Goal: Task Accomplishment & Management: Use online tool/utility

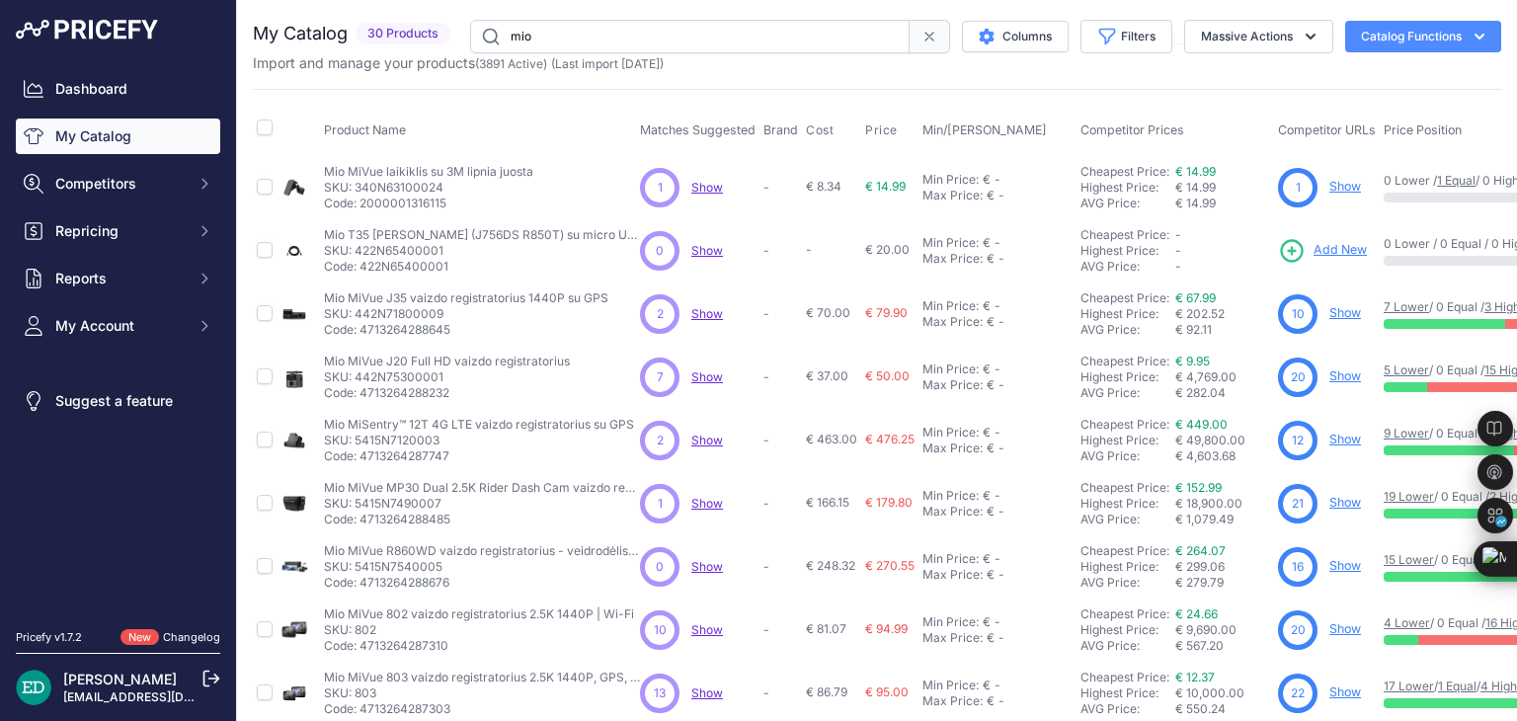
click at [682, 40] on input "mio" at bounding box center [689, 37] width 439 height 34
type input "reolink"
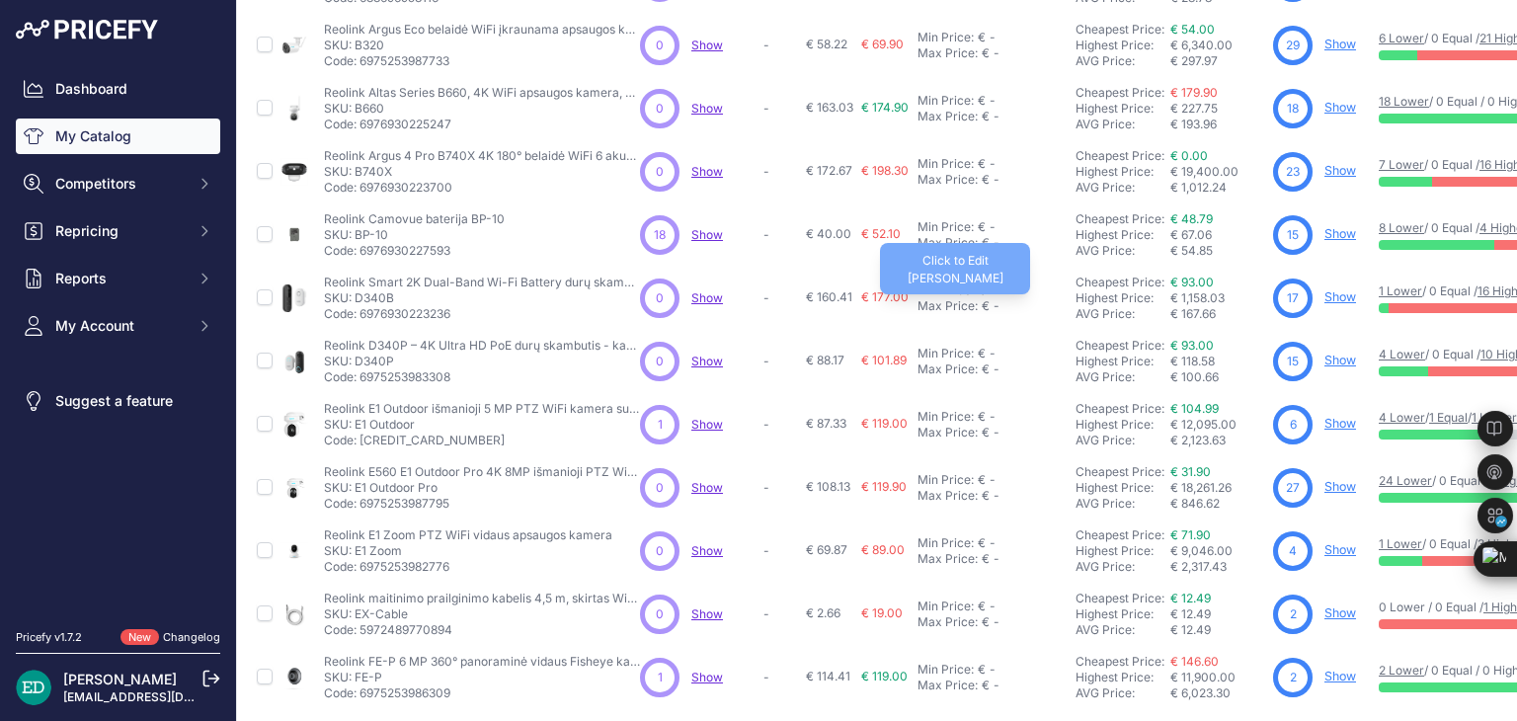
scroll to position [478, 0]
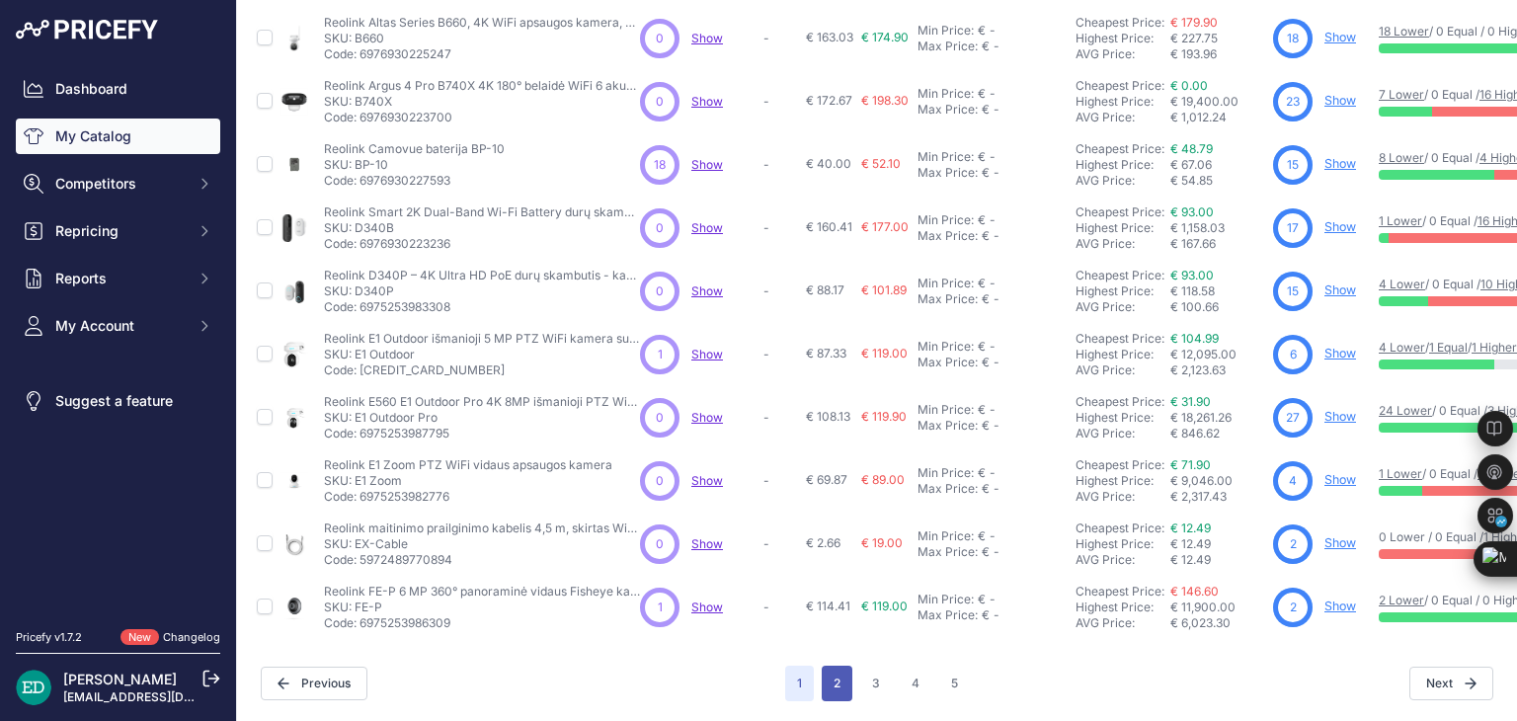
click at [833, 669] on button "2" at bounding box center [837, 684] width 31 height 36
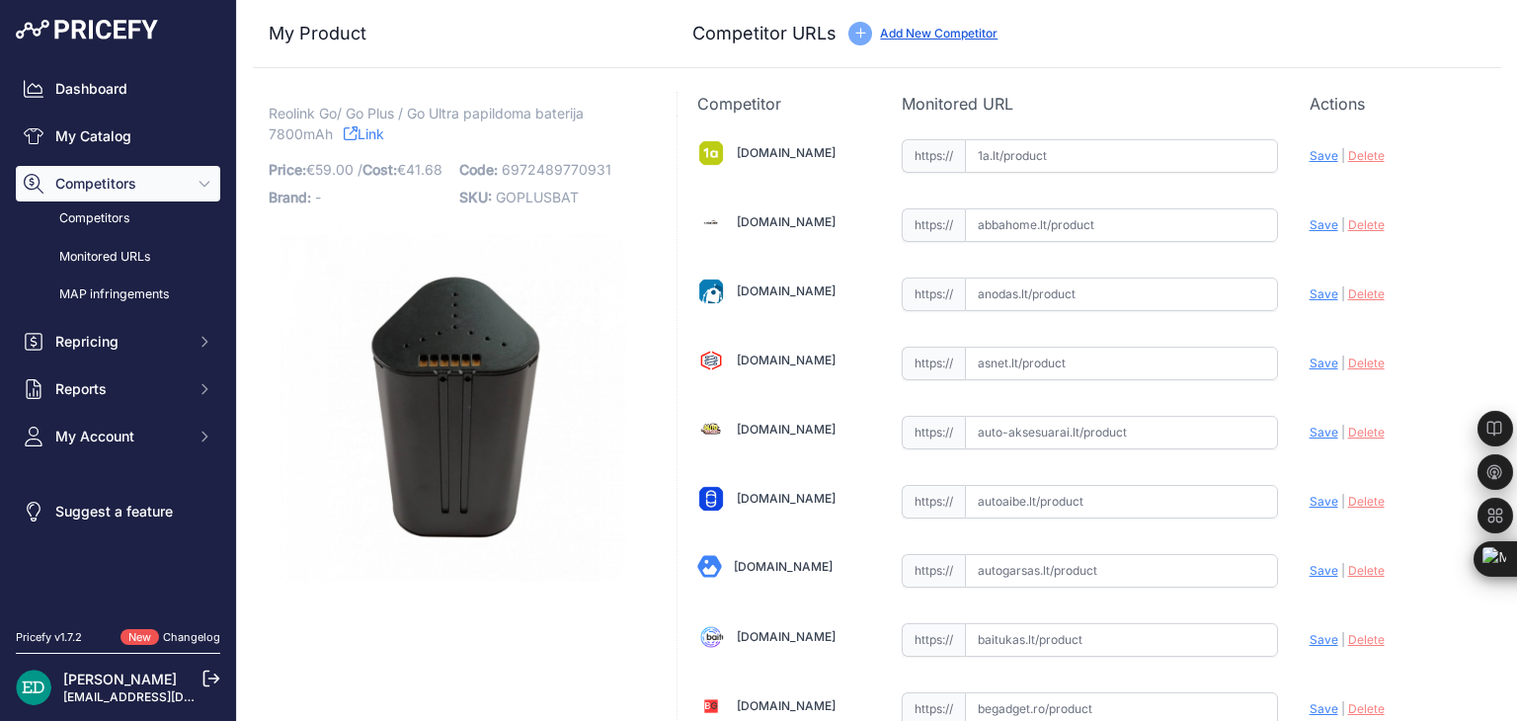
click at [369, 136] on link "Link" at bounding box center [364, 133] width 40 height 25
drag, startPoint x: 269, startPoint y: 120, endPoint x: 567, endPoint y: 101, distance: 298.9
click at [589, 119] on p "Reolink Go/ Go Plus / Go Ultra papildoma baterija 7800mAh Link" at bounding box center [453, 124] width 368 height 40
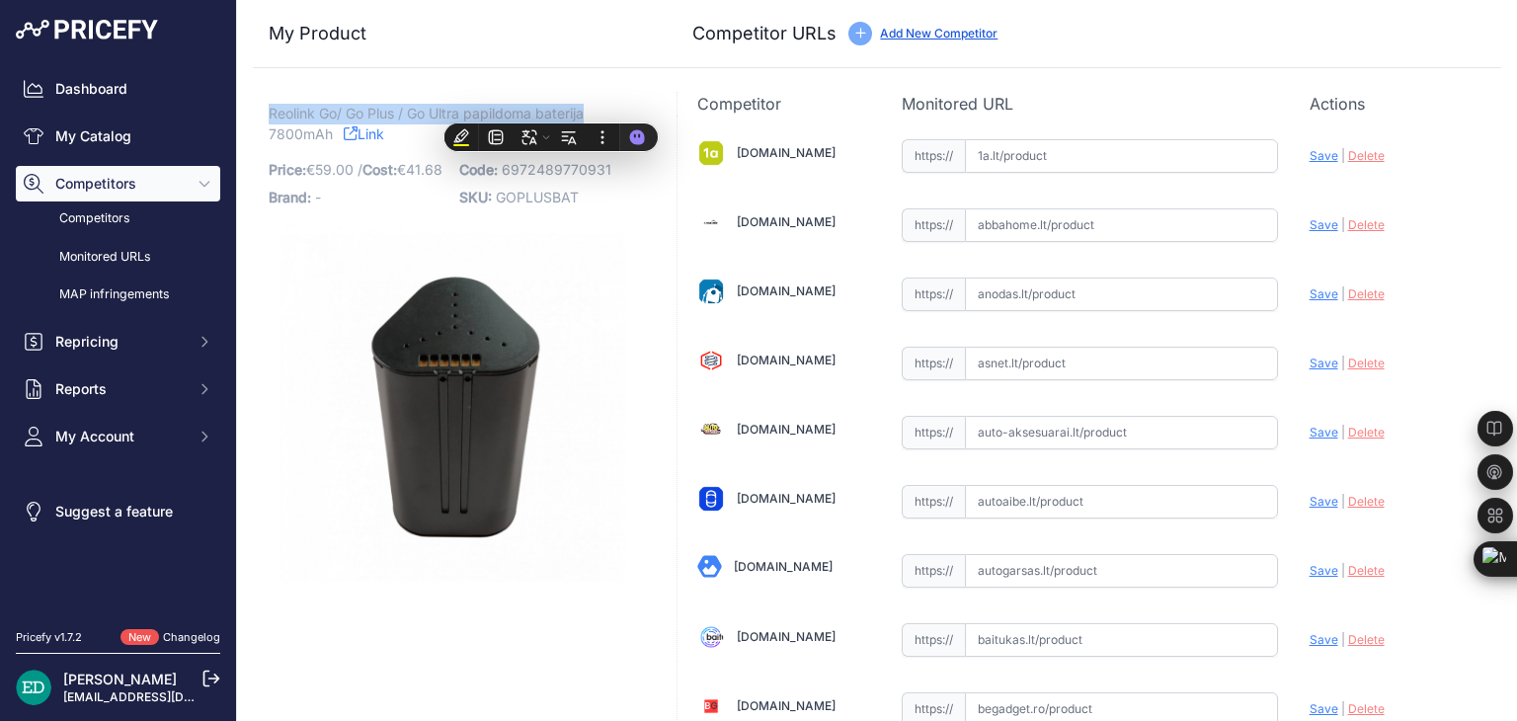
copy span "Reolink Go/ Go Plus / Go Ultra papildoma baterija"
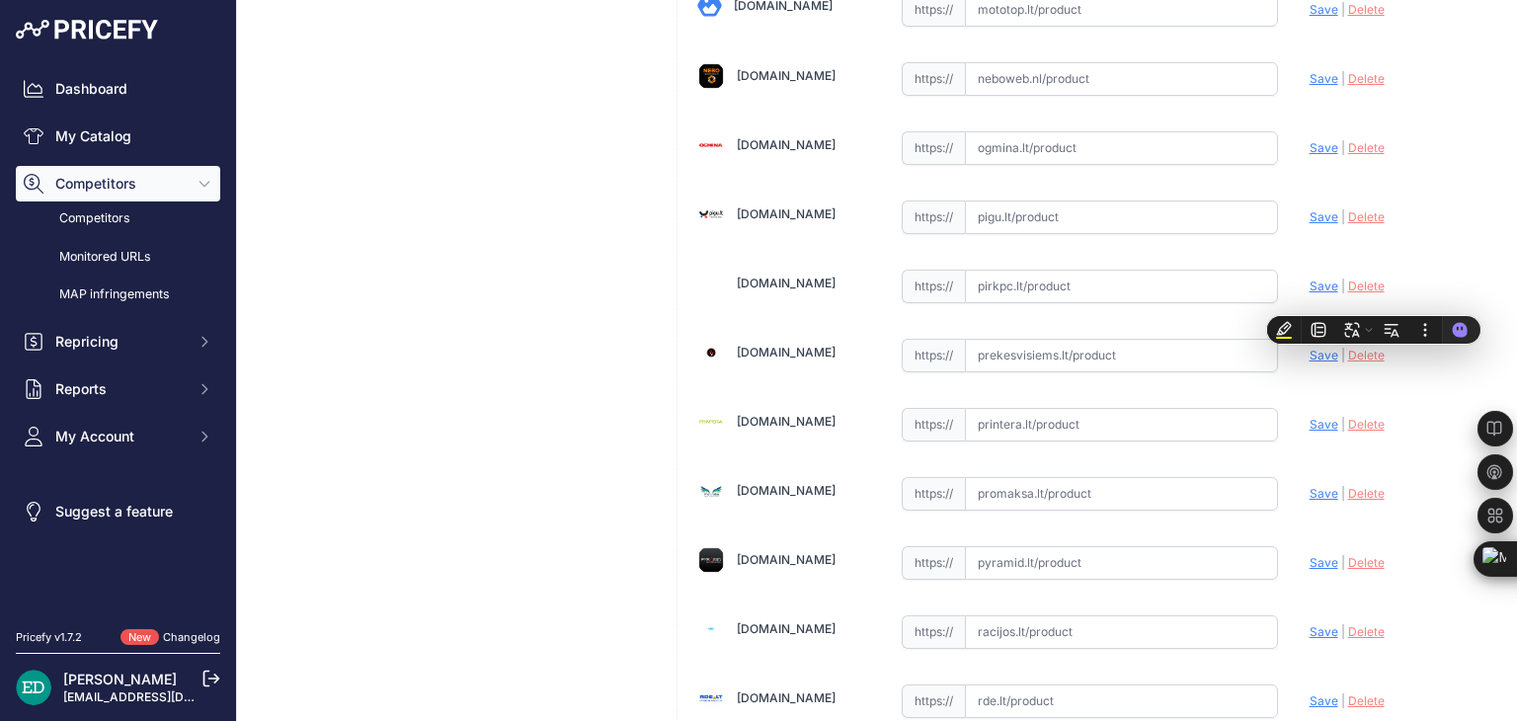
scroll to position [4669, 0]
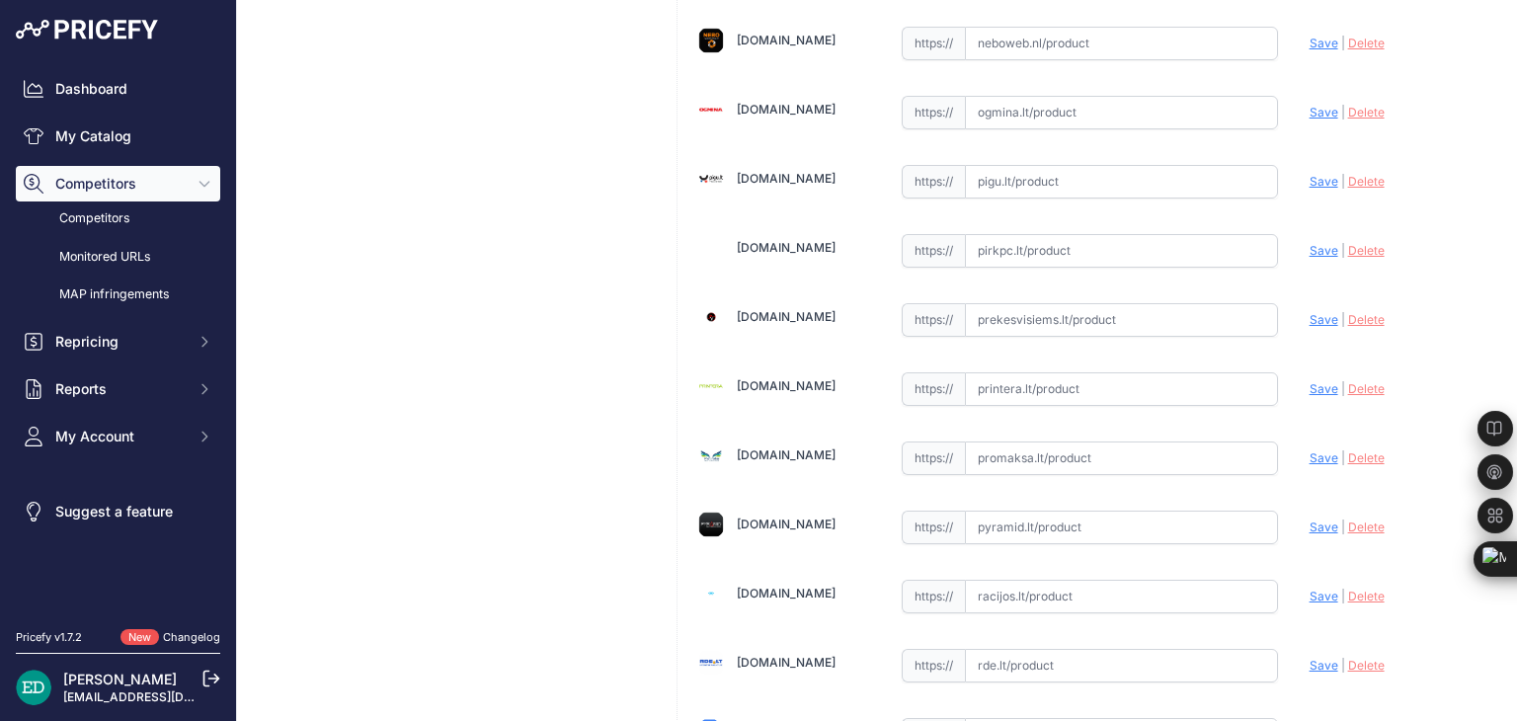
paste input "[URL][DOMAIN_NAME][DOMAIN_NAME]"
drag, startPoint x: 1238, startPoint y: 496, endPoint x: 425, endPoint y: 570, distance: 817.1
click at [1311, 519] on span "Save" at bounding box center [1323, 526] width 29 height 15
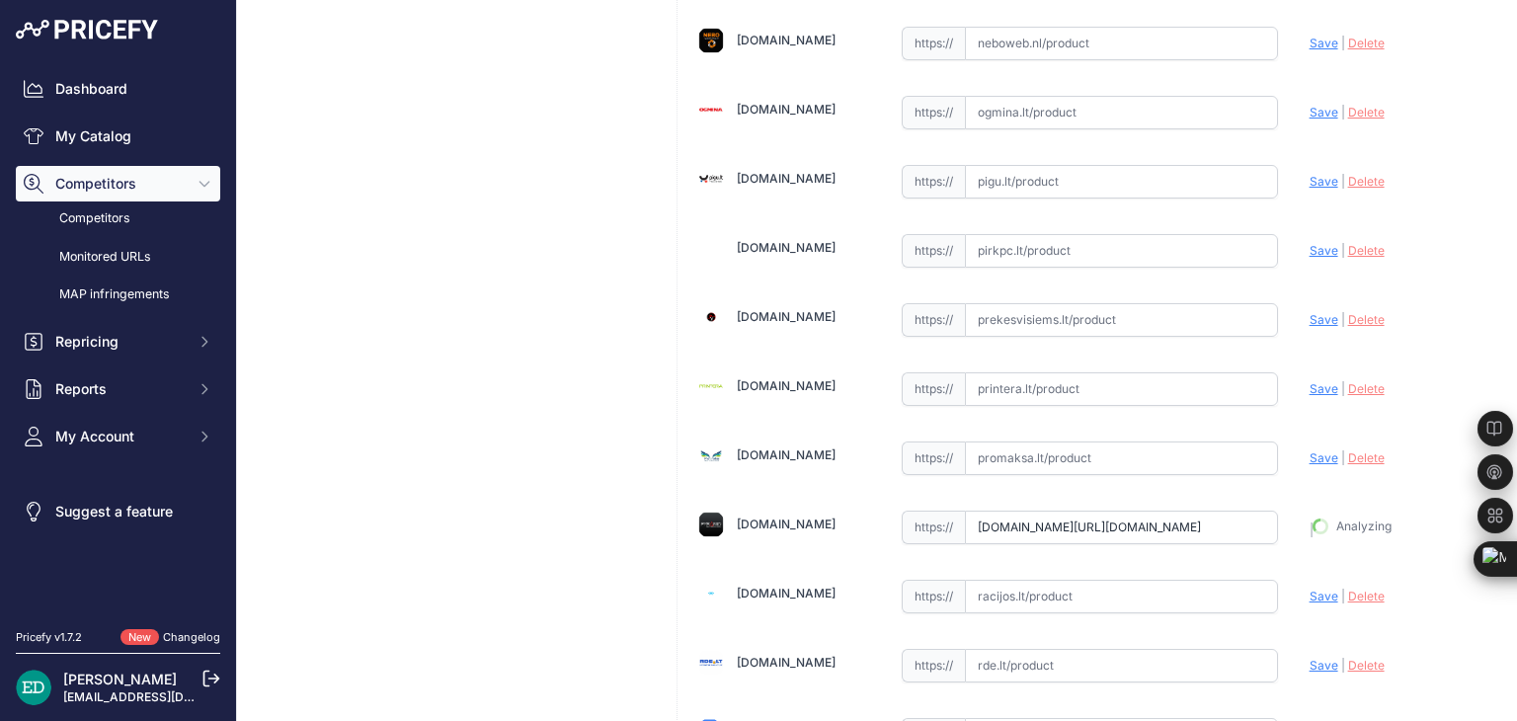
type input "[URL][DOMAIN_NAME]"
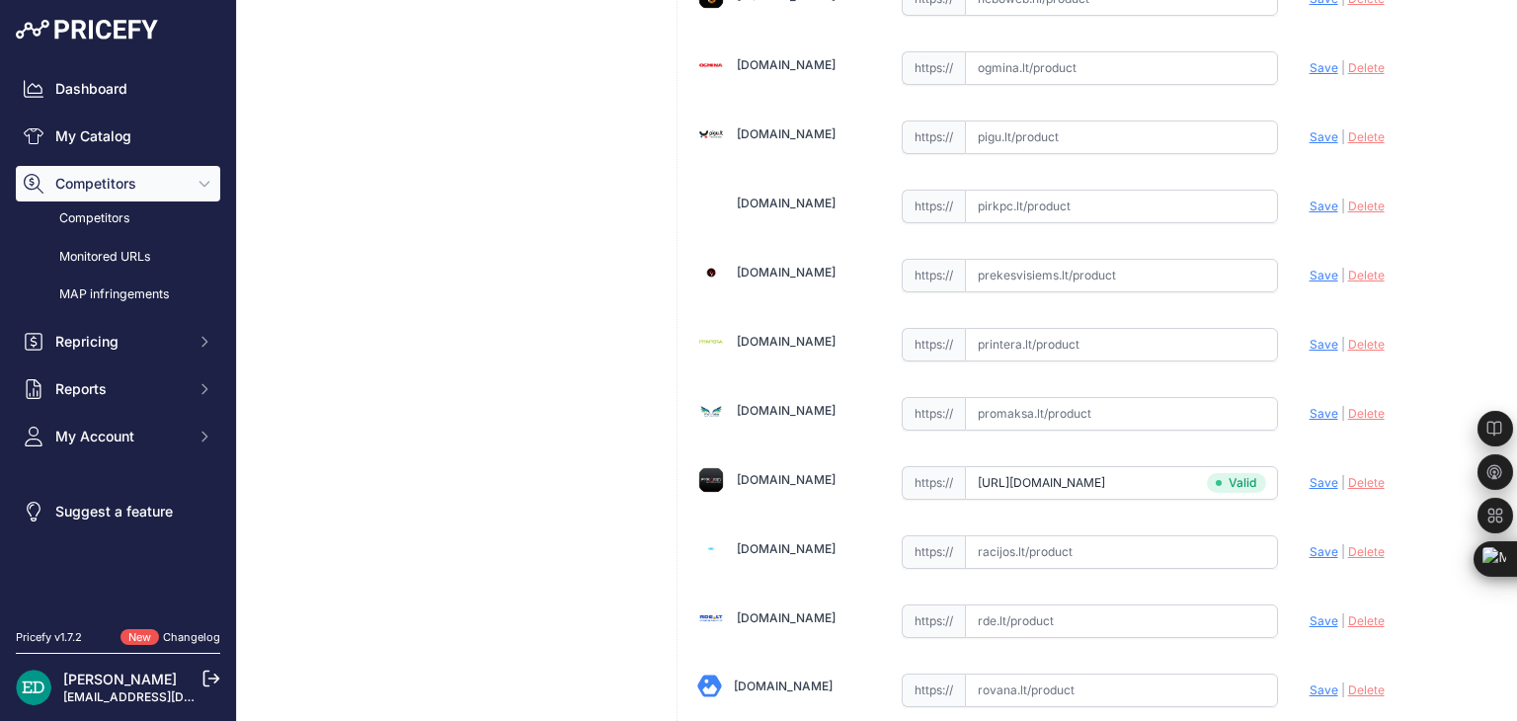
scroll to position [4669, 0]
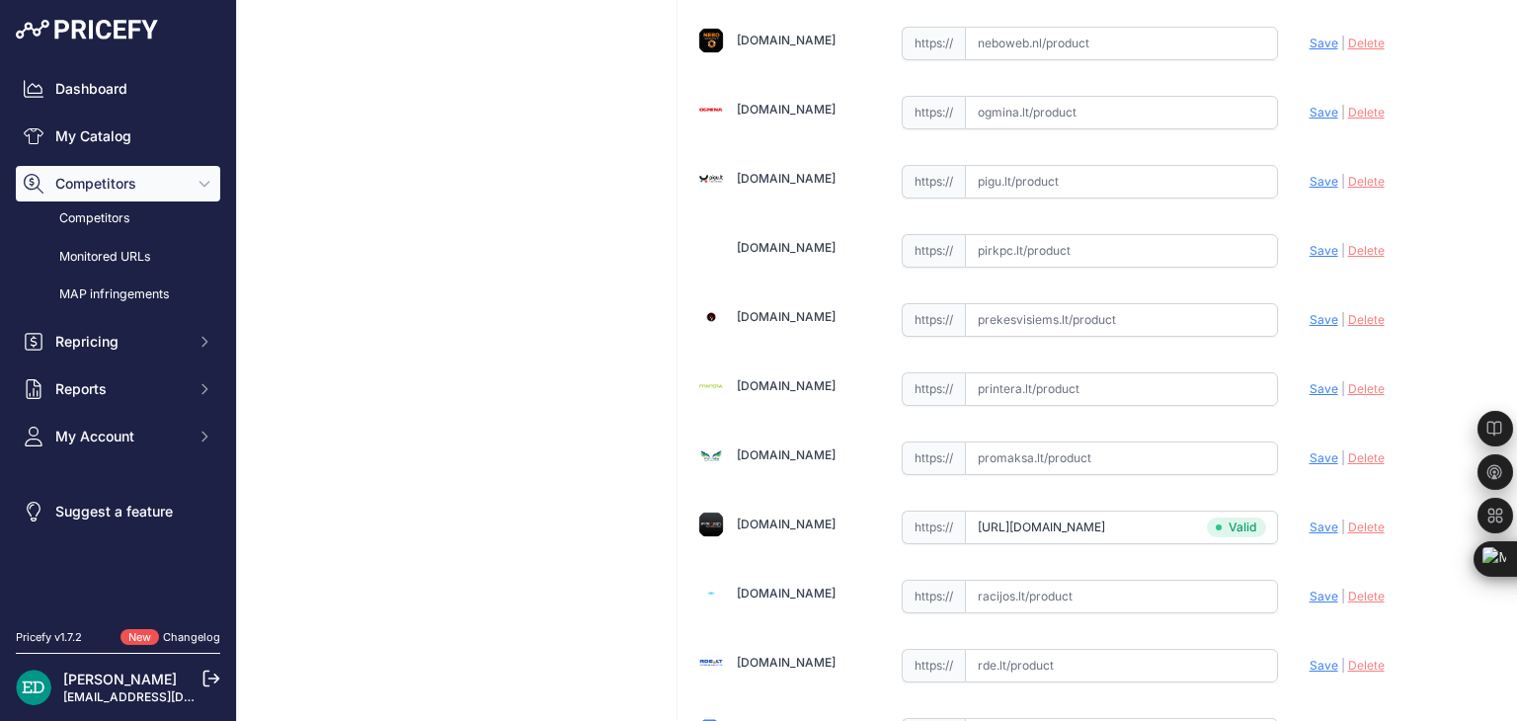
paste input "[URL][DOMAIN_NAME][DOMAIN_NAME]"
click at [1311, 174] on span "Save" at bounding box center [1323, 181] width 29 height 15
type input "[URL][DOMAIN_NAME]"
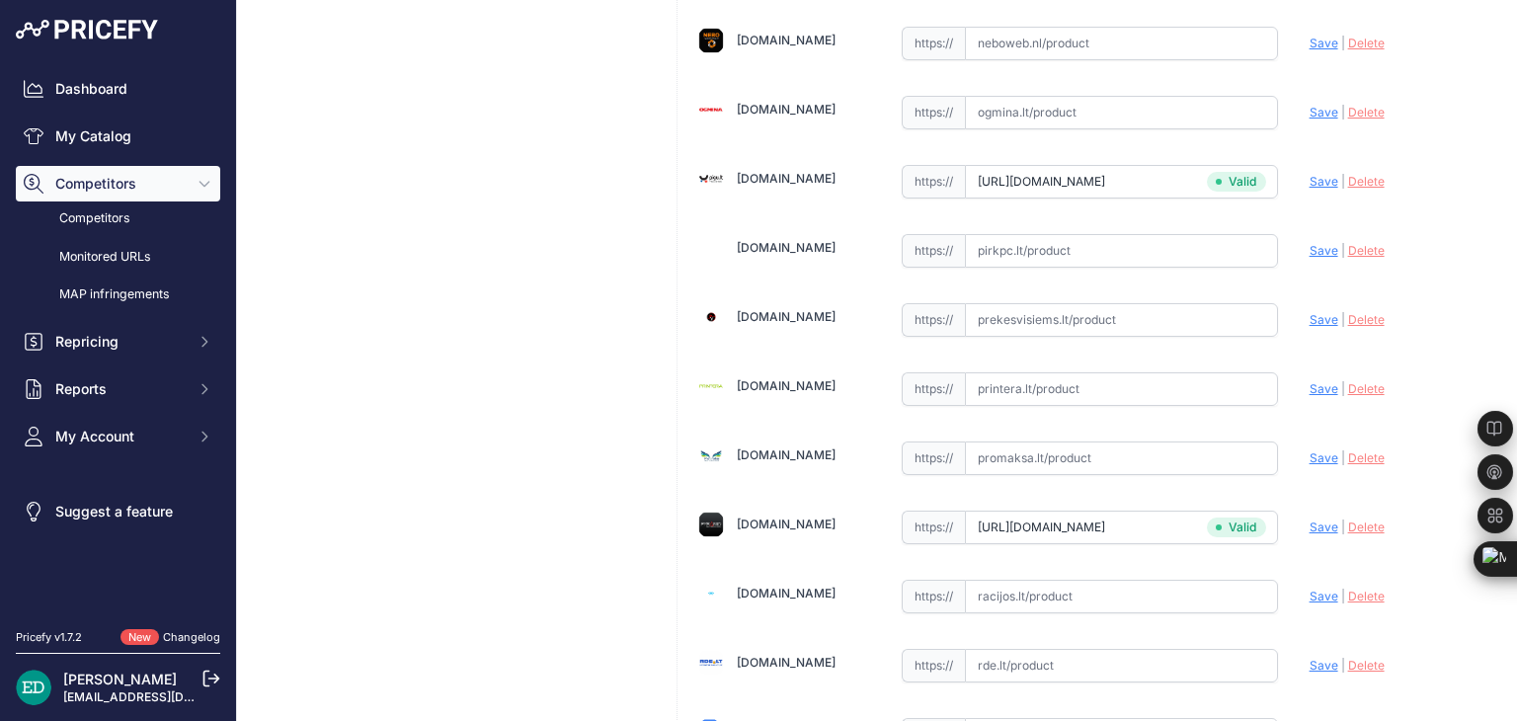
drag, startPoint x: 627, startPoint y: 480, endPoint x: 640, endPoint y: 374, distance: 106.4
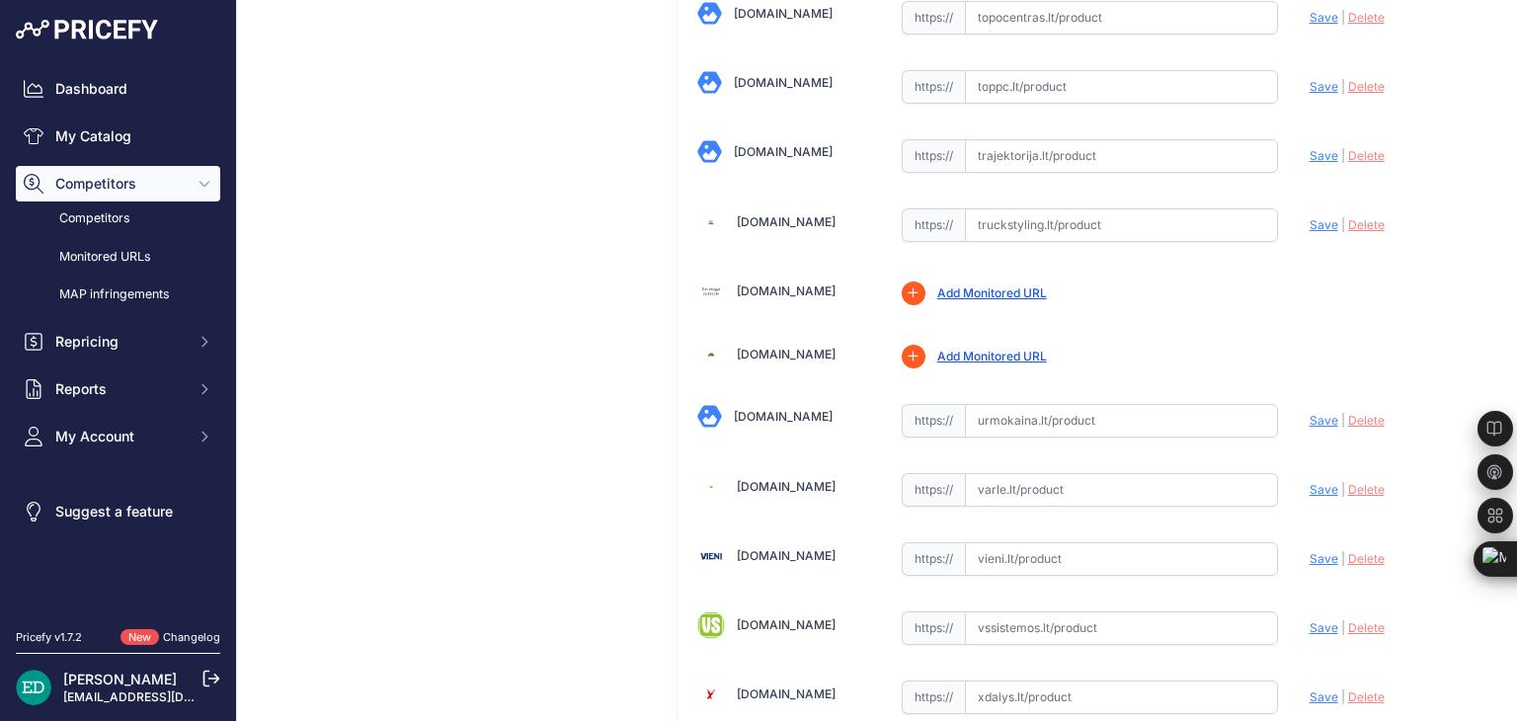
scroll to position [6644, 0]
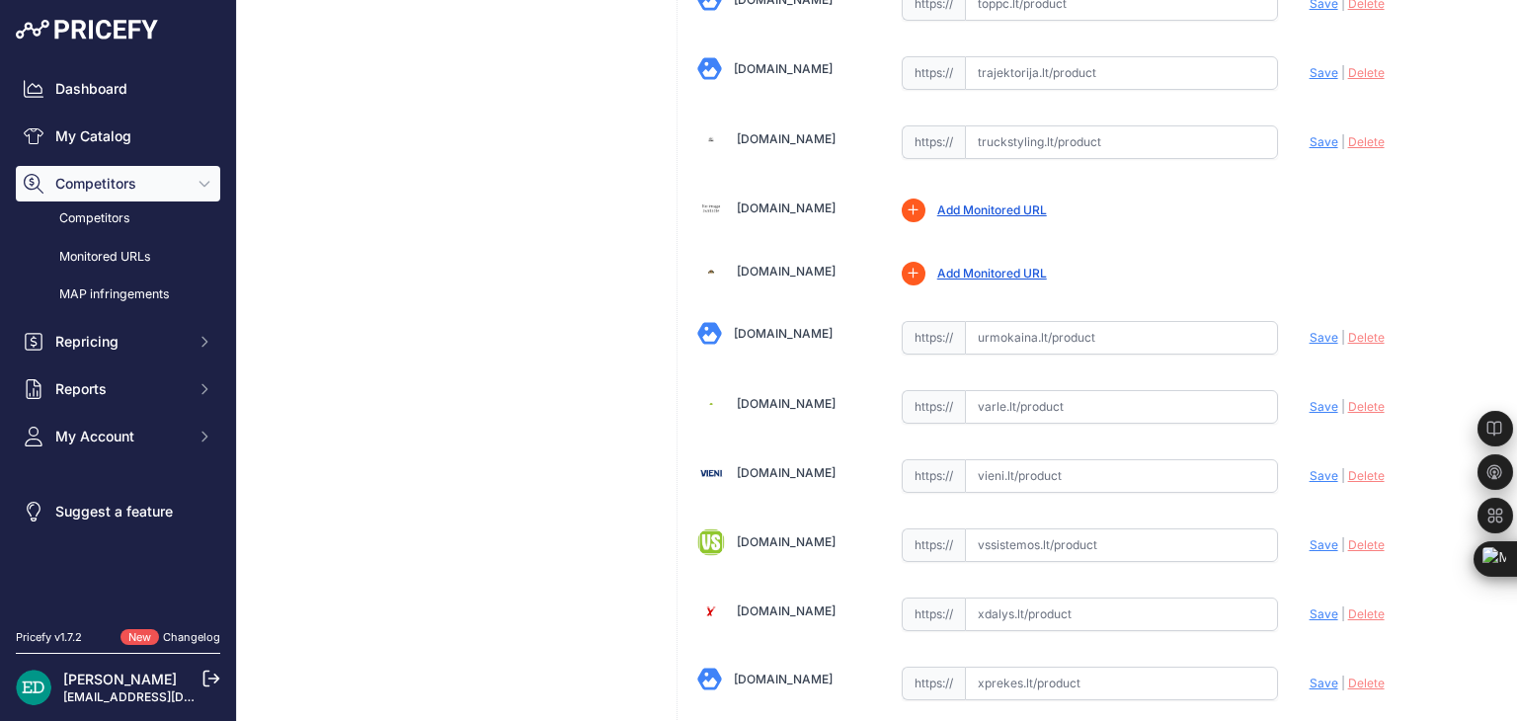
paste input "[URL][DOMAIN_NAME][DOMAIN_NAME]"
click at [1309, 399] on span "Save" at bounding box center [1323, 406] width 29 height 15
type input "[URL][DOMAIN_NAME]"
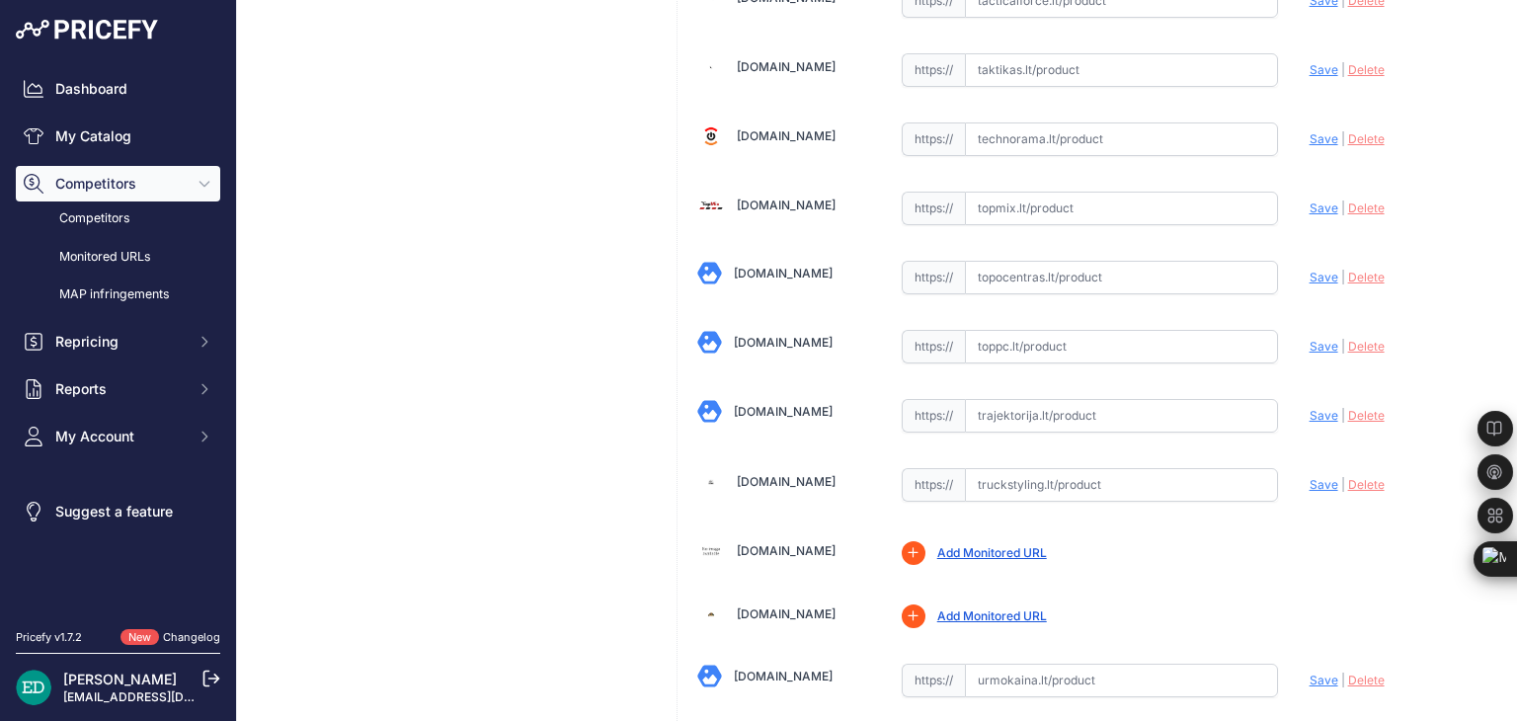
scroll to position [6612, 0]
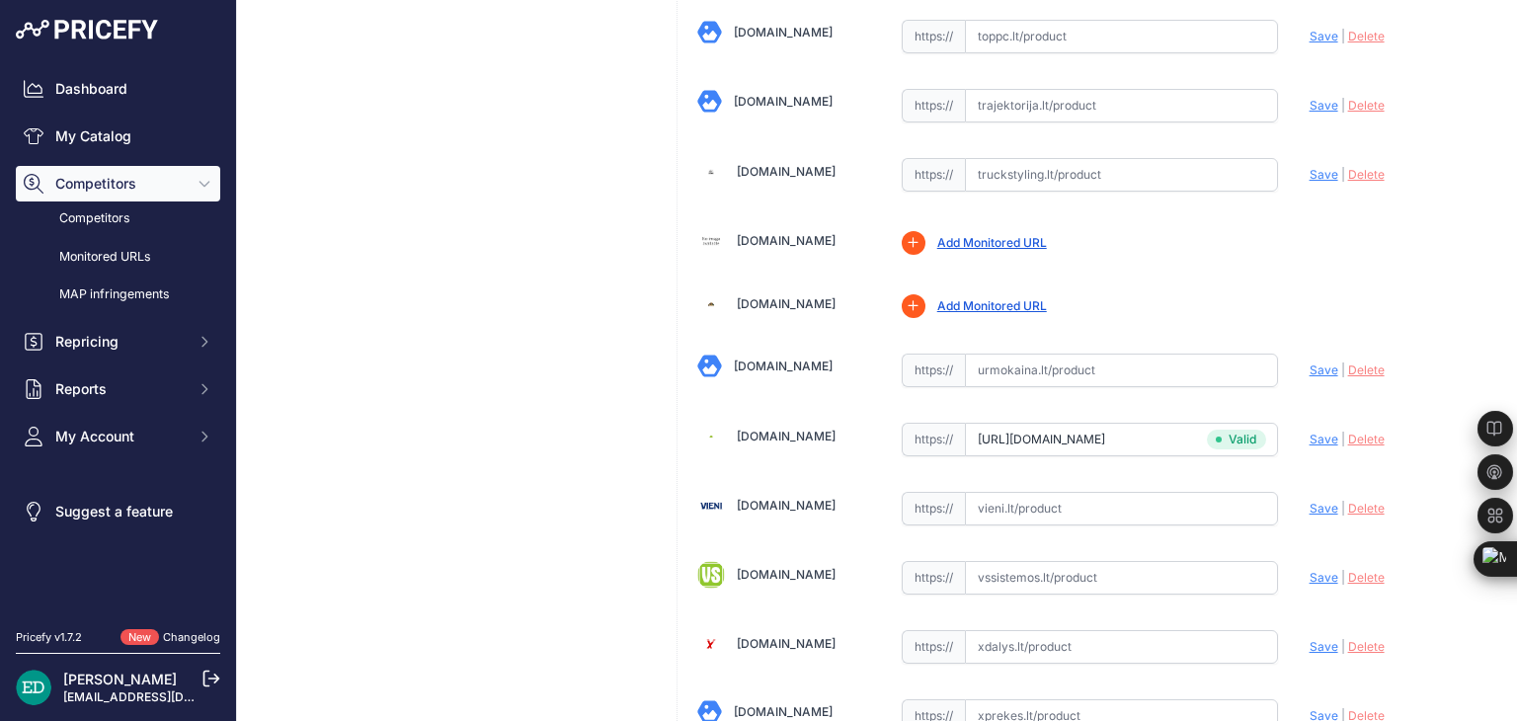
click at [1051, 561] on input "text" at bounding box center [1121, 578] width 313 height 34
paste input "[URL][DOMAIN_NAME]"
click at [1315, 570] on span "Save" at bounding box center [1323, 577] width 29 height 15
type input "[URL][DOMAIN_NAME]"
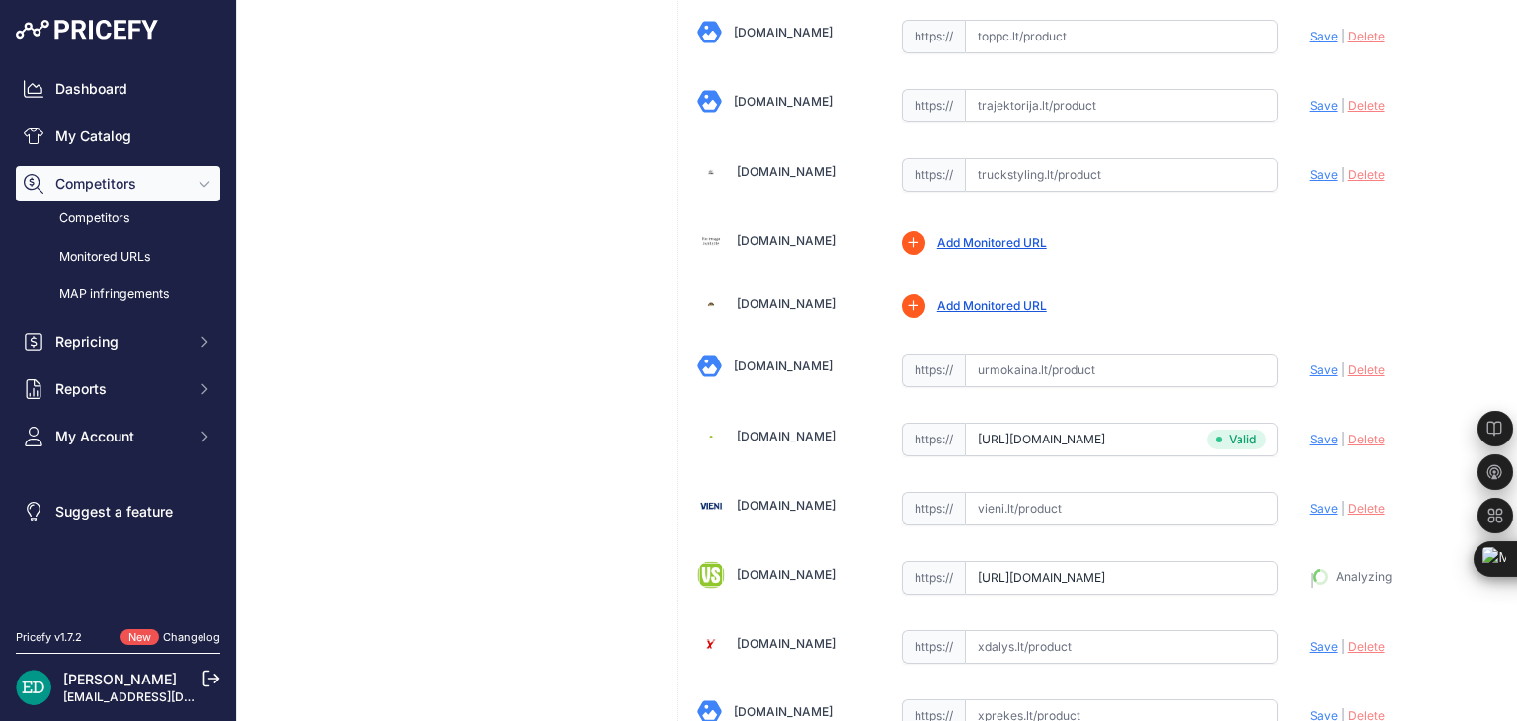
scroll to position [6656, 0]
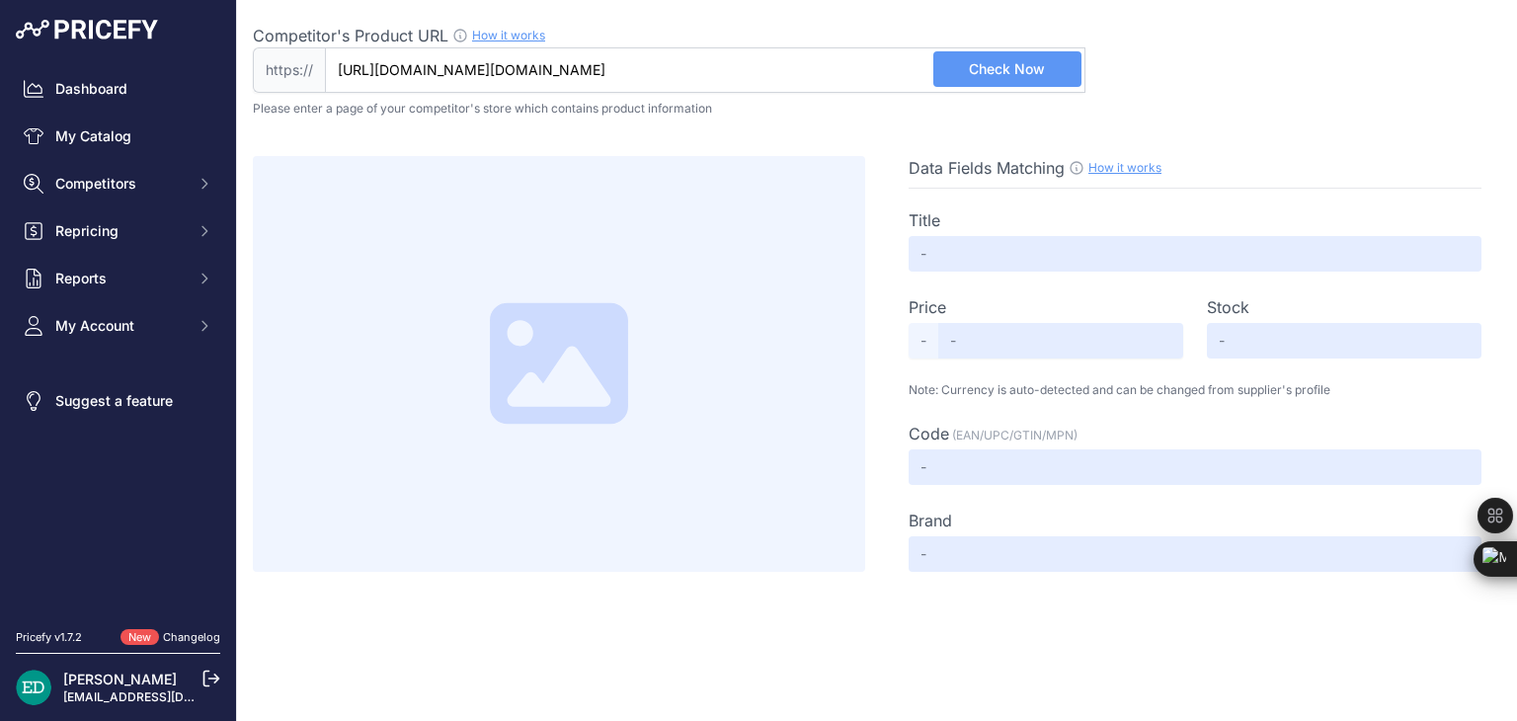
scroll to position [0, 67]
type input "securitygurushop.lt/atsargine-baterija-reolink-go-kamerai?utm_source=kainos.lt&…"
click at [1023, 59] on span "Check Now" at bounding box center [1007, 69] width 76 height 20
